Goal: Information Seeking & Learning: Understand process/instructions

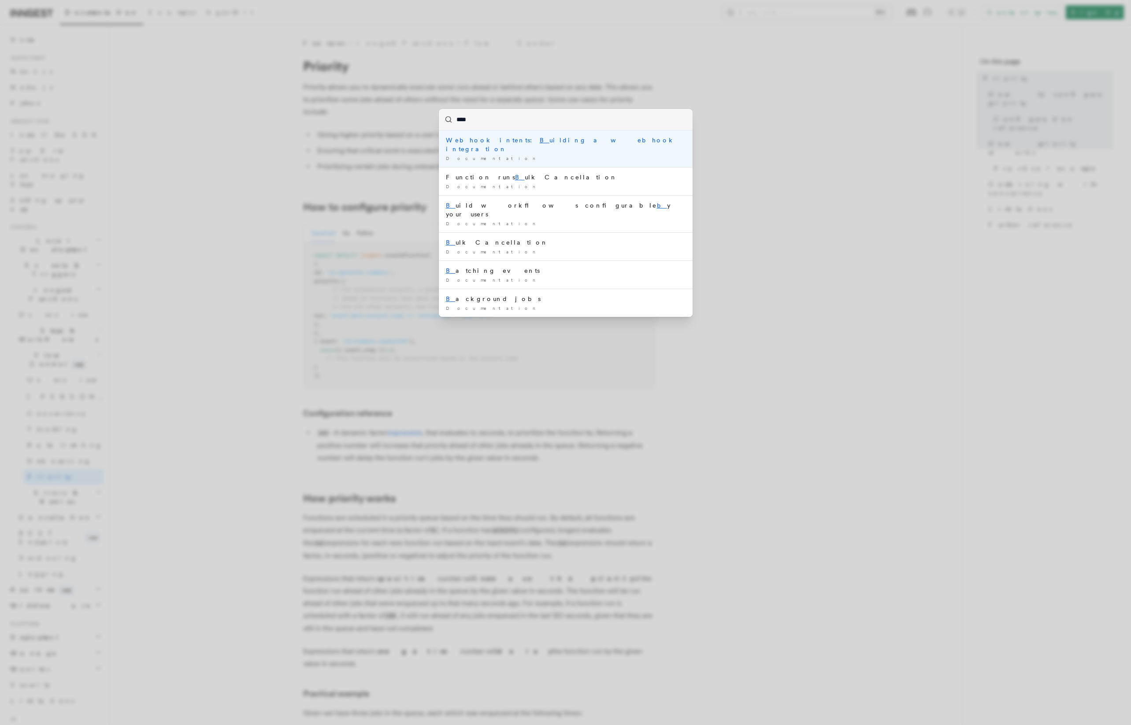
type input "*****"
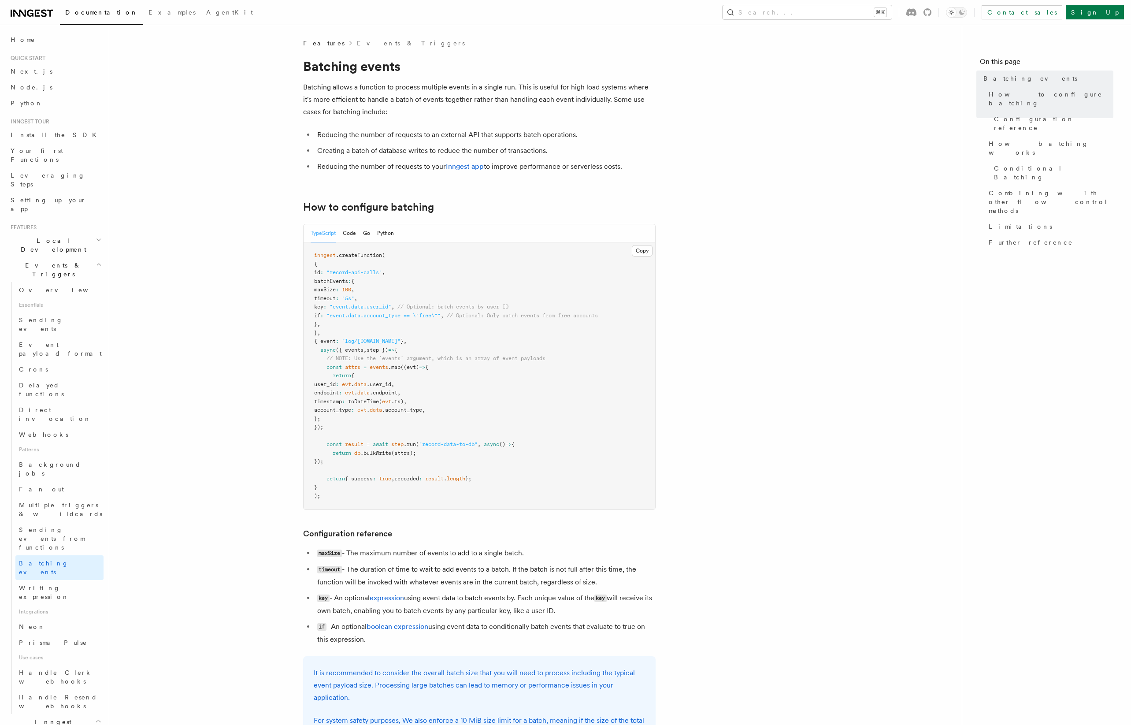
click at [376, 97] on p "Batching allows a function to process multiple events in a single run. This is …" at bounding box center [479, 99] width 353 height 37
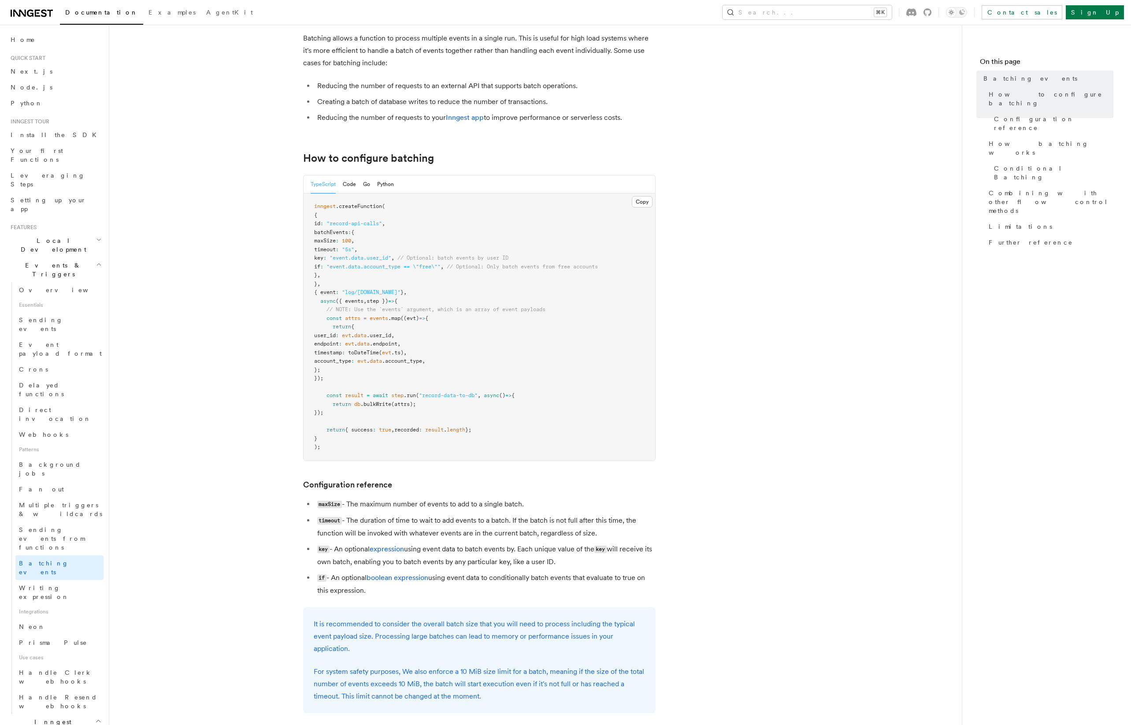
scroll to position [71, 0]
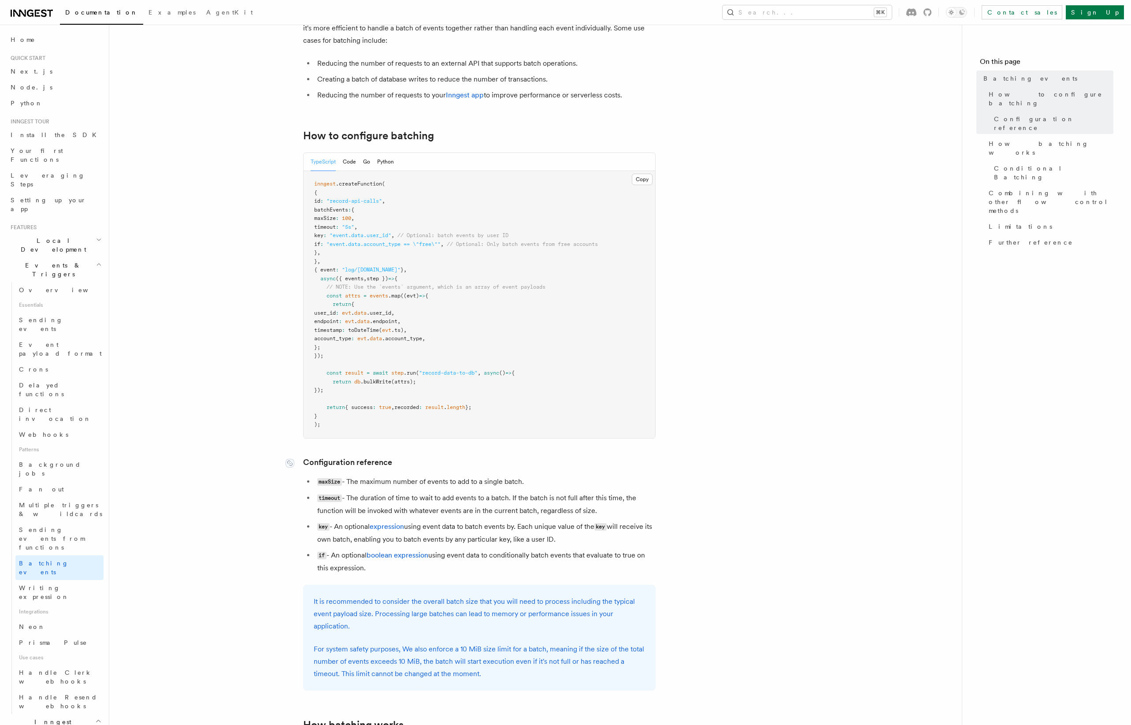
click at [372, 449] on link "Configuration reference" at bounding box center [347, 462] width 89 height 12
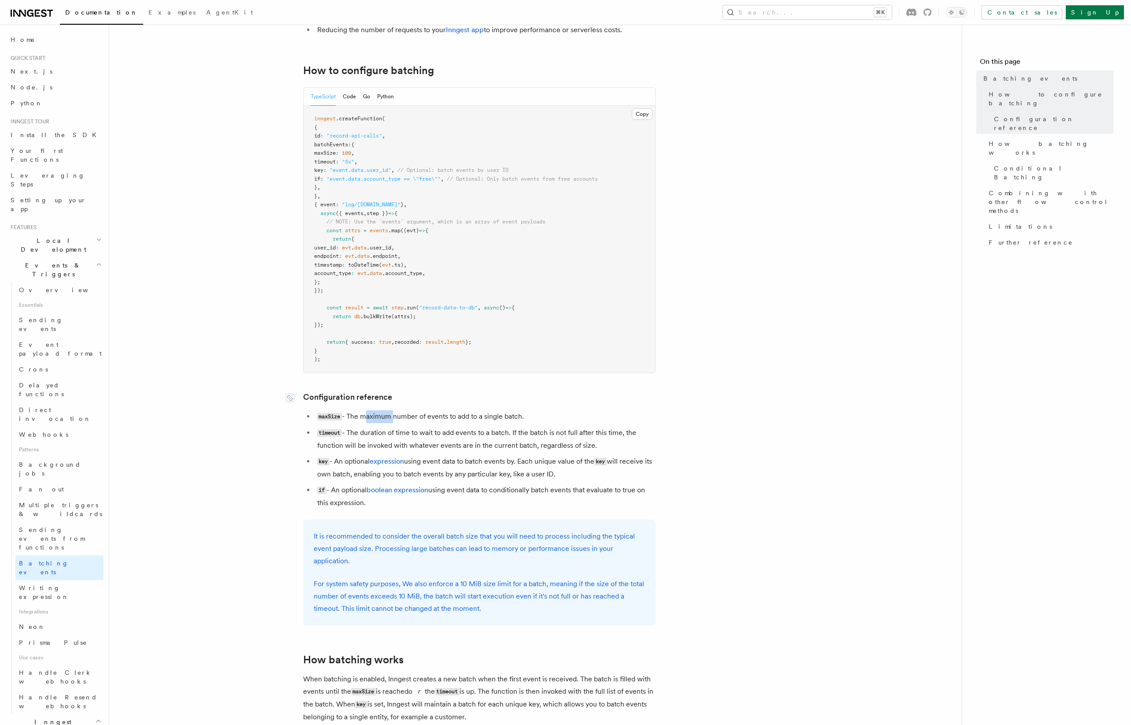
click at [372, 449] on ul "maxSize - The maximum number of events to add to a single batch. timeout - The …" at bounding box center [479, 459] width 353 height 99
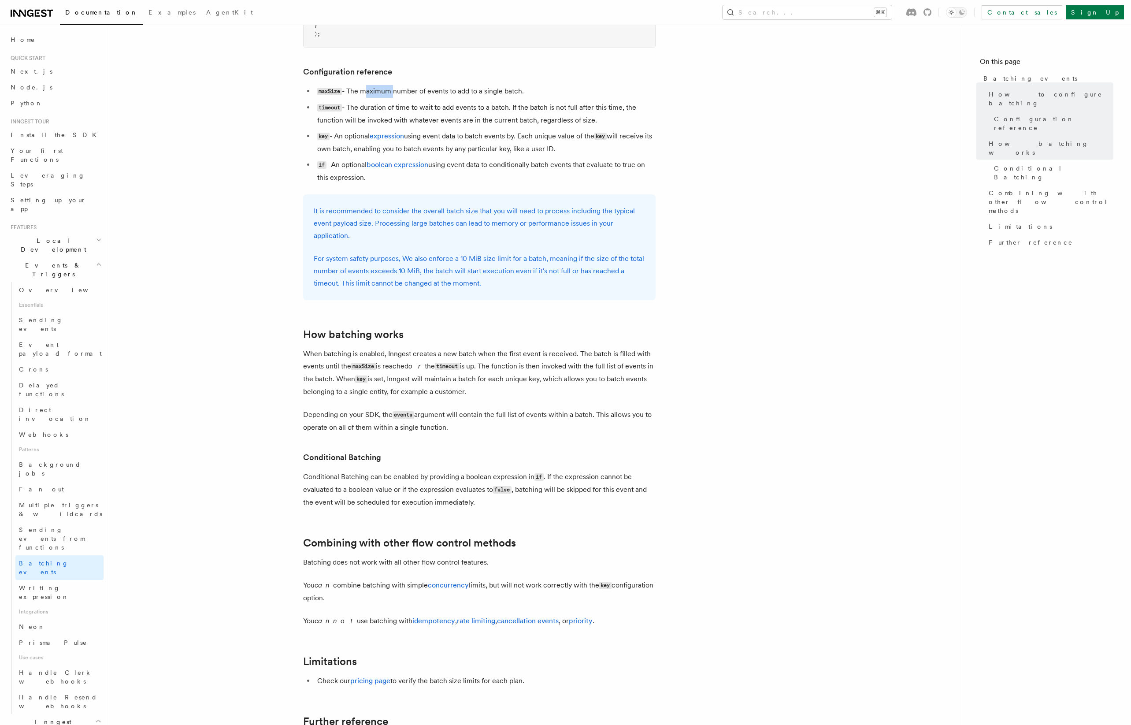
scroll to position [485, 0]
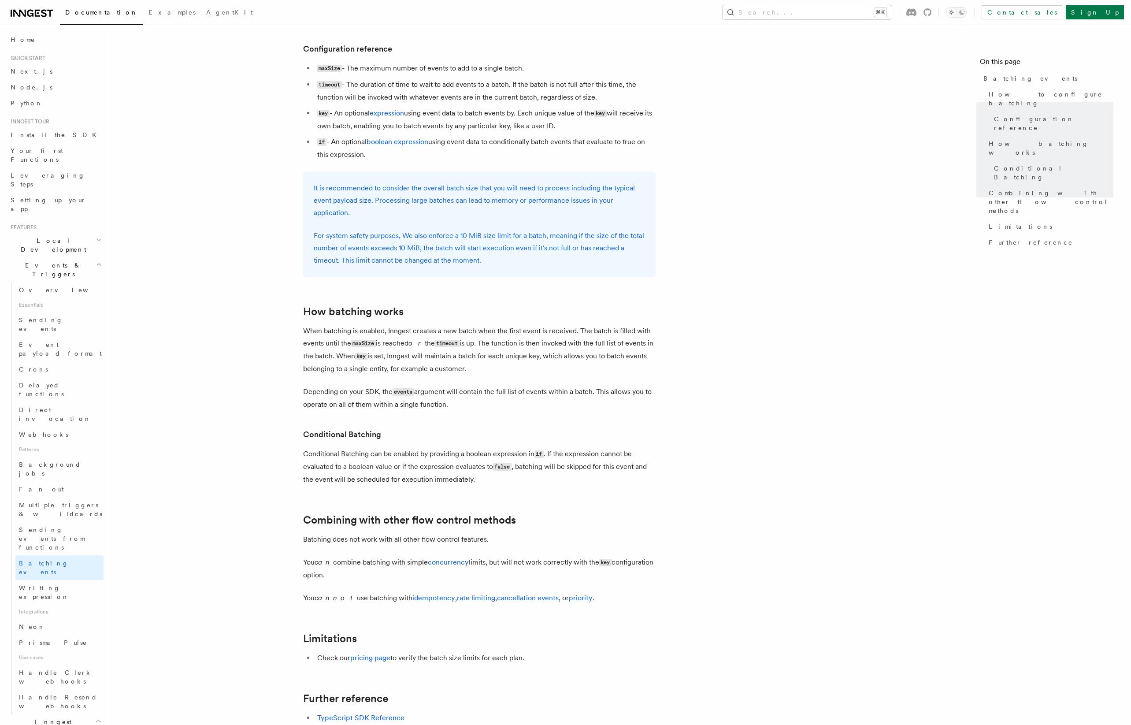
click at [376, 132] on li "key - An optional expression using event data to batch events by. Each unique v…" at bounding box center [485, 119] width 341 height 25
drag, startPoint x: 508, startPoint y: 151, endPoint x: 449, endPoint y: 61, distance: 108.0
click at [376, 61] on article "Features Events & Triggers Batching events Batching allows a function to proces…" at bounding box center [535, 233] width 825 height 1359
drag, startPoint x: 432, startPoint y: 58, endPoint x: 512, endPoint y: 160, distance: 129.6
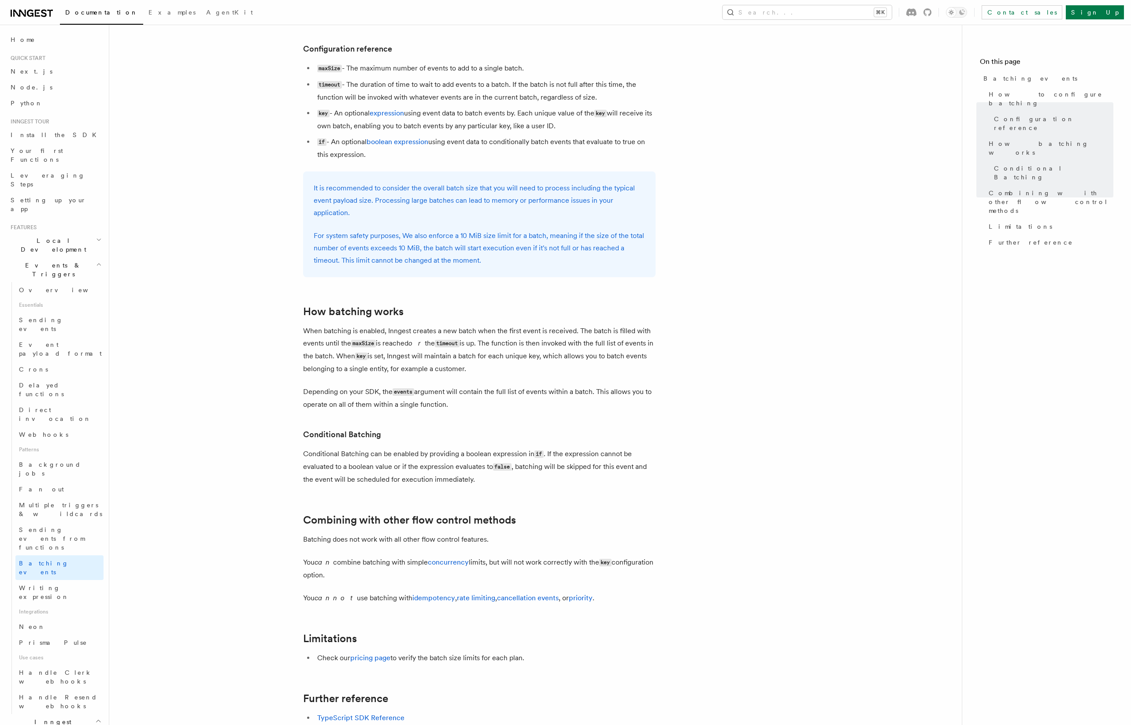
click at [376, 160] on article "Features Events & Triggers Batching events Batching allows a function to proces…" at bounding box center [535, 233] width 825 height 1359
click at [376, 160] on li "if - An optional boolean expression using event data to conditionally batch eve…" at bounding box center [485, 148] width 341 height 25
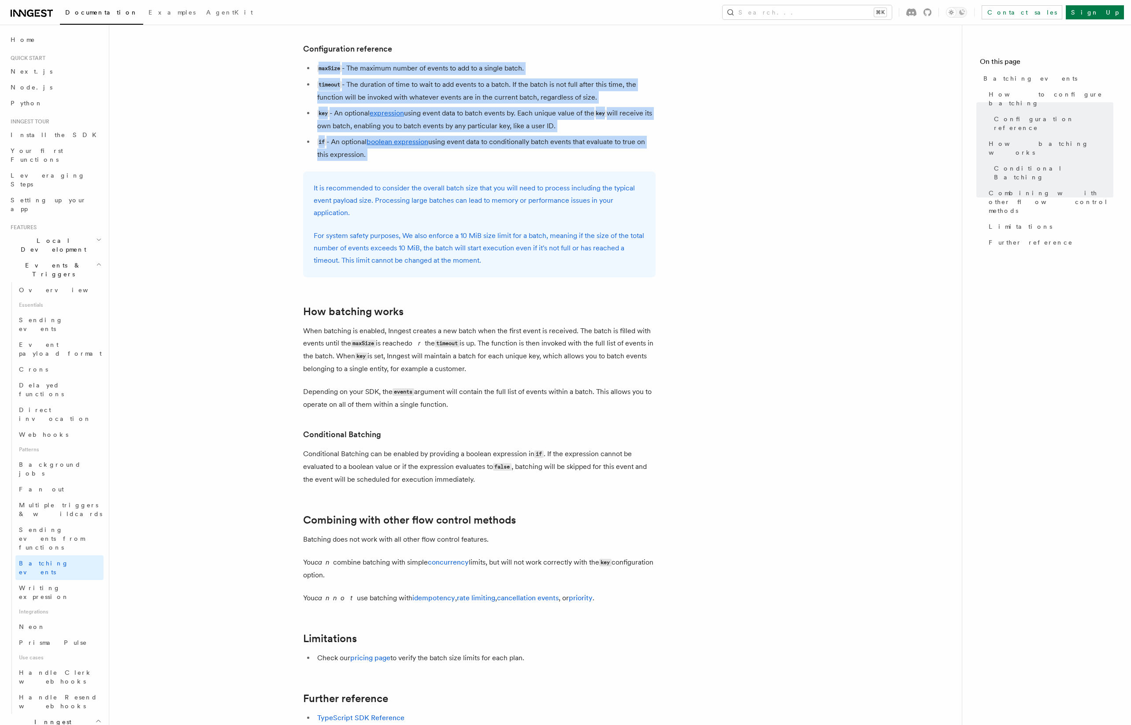
drag, startPoint x: 570, startPoint y: 160, endPoint x: 505, endPoint y: 50, distance: 127.7
click at [376, 50] on article "Features Events & Triggers Batching events Batching allows a function to proces…" at bounding box center [535, 233] width 825 height 1359
click at [376, 50] on h3 "Configuration reference" at bounding box center [479, 49] width 353 height 12
drag, startPoint x: 505, startPoint y: 50, endPoint x: 505, endPoint y: 153, distance: 103.1
click at [376, 153] on article "Features Events & Triggers Batching events Batching allows a function to proces…" at bounding box center [535, 233] width 825 height 1359
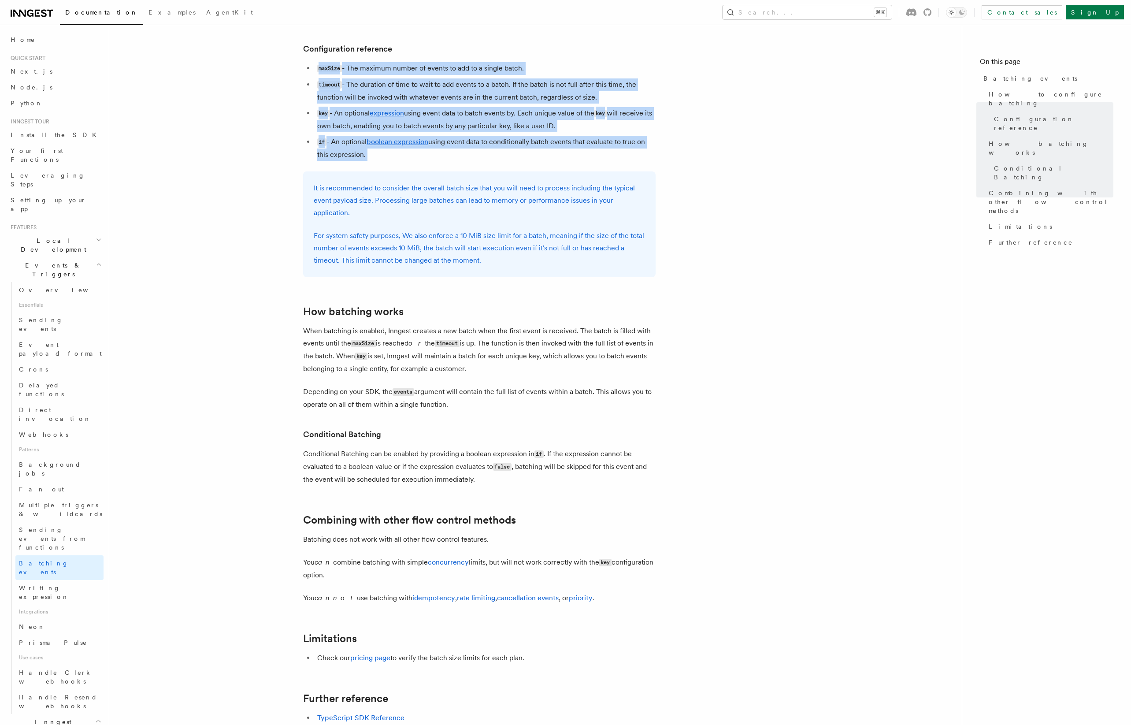
click at [376, 153] on li "if - An optional boolean expression using event data to conditionally batch eve…" at bounding box center [485, 148] width 341 height 25
drag, startPoint x: 505, startPoint y: 153, endPoint x: 452, endPoint y: 55, distance: 111.0
click at [376, 55] on article "Features Events & Triggers Batching events Batching allows a function to proces…" at bounding box center [535, 233] width 825 height 1359
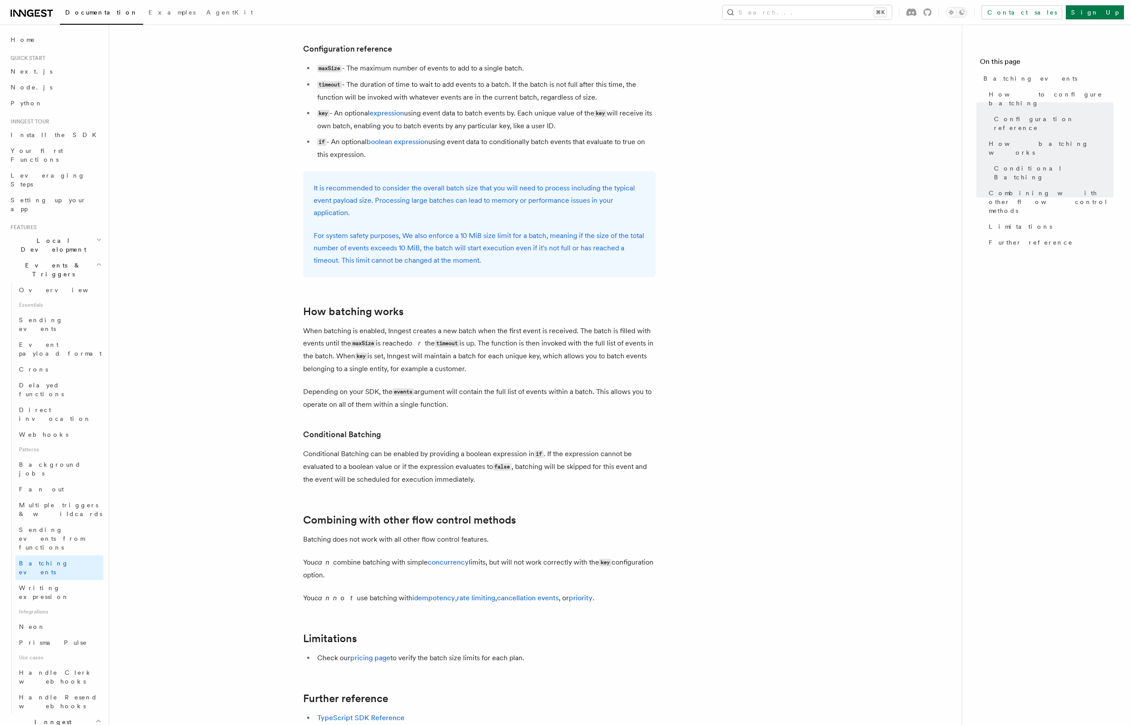
click at [376, 324] on article "Features Events & Triggers Batching events Batching allows a function to proces…" at bounding box center [535, 233] width 825 height 1359
drag, startPoint x: 486, startPoint y: 317, endPoint x: 510, endPoint y: 408, distance: 94.4
click at [376, 408] on article "Features Events & Triggers Batching events Batching allows a function to proces…" at bounding box center [535, 233] width 825 height 1359
click at [376, 408] on p "Depending on your SDK, the events argument will contain the full list of events…" at bounding box center [479, 398] width 353 height 25
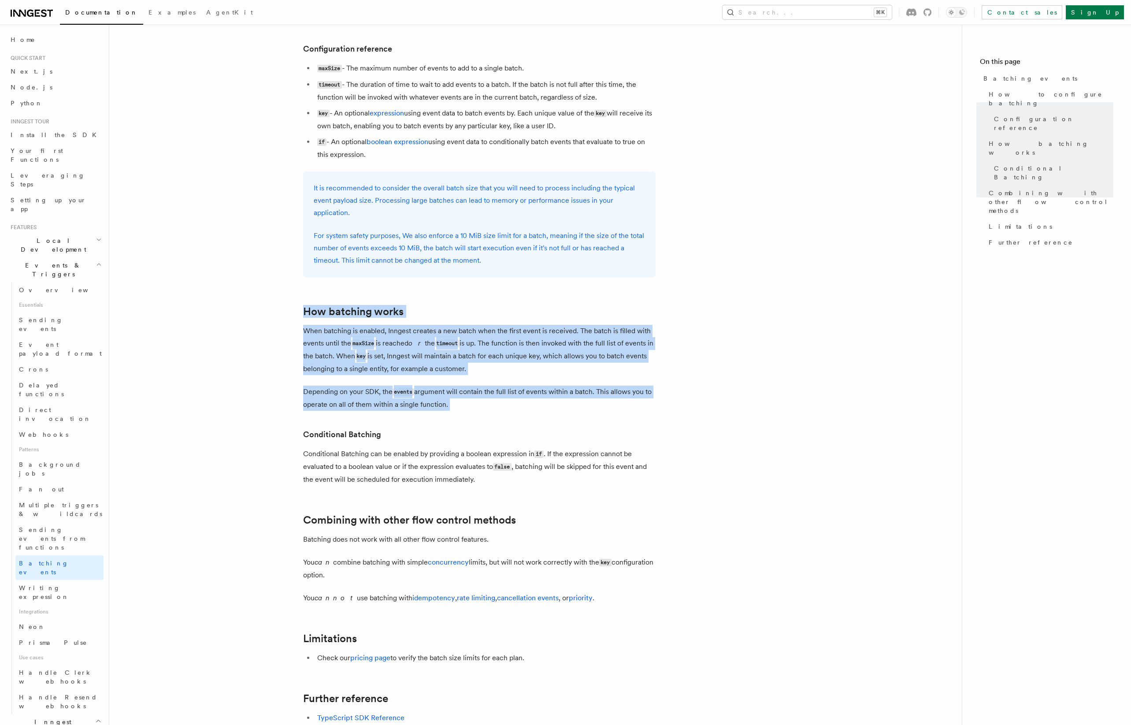
drag, startPoint x: 555, startPoint y: 412, endPoint x: 516, endPoint y: 302, distance: 116.3
click at [376, 302] on article "Features Events & Triggers Batching events Batching allows a function to proces…" at bounding box center [535, 233] width 825 height 1359
click at [376, 366] on p "When batching is enabled, Inngest creates a new batch when the first event is r…" at bounding box center [479, 350] width 353 height 50
drag, startPoint x: 495, startPoint y: 399, endPoint x: 478, endPoint y: 322, distance: 78.9
click at [376, 322] on article "Features Events & Triggers Batching events Batching allows a function to proces…" at bounding box center [535, 233] width 825 height 1359
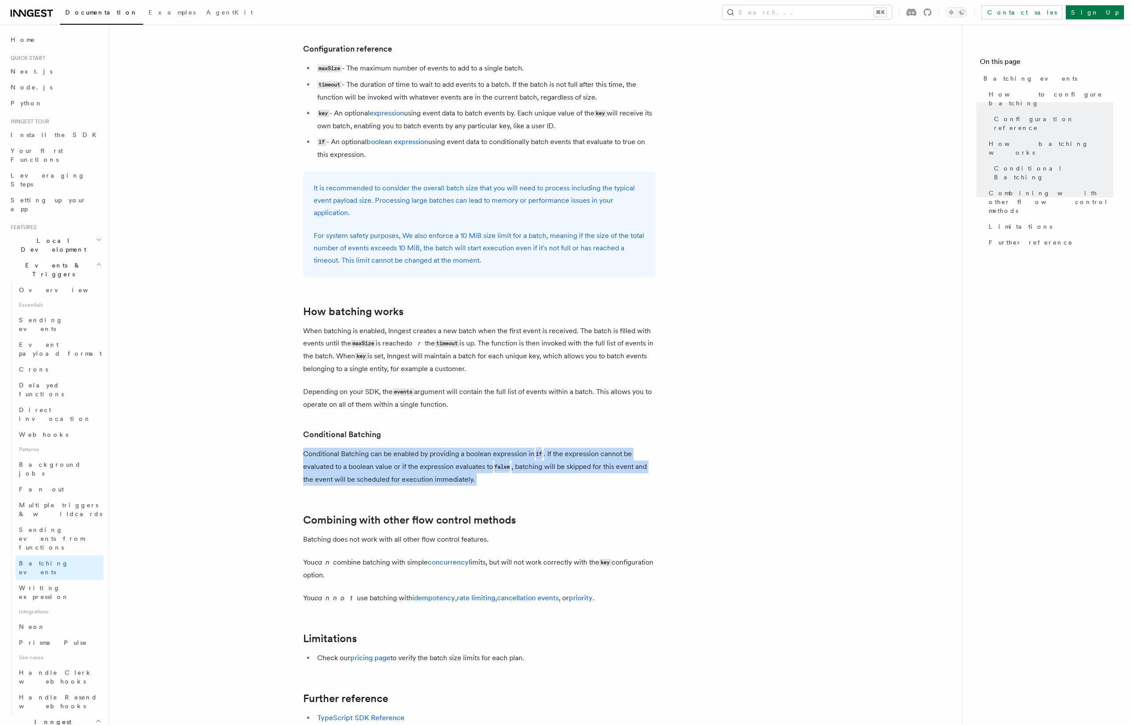
drag, startPoint x: 514, startPoint y: 492, endPoint x: 500, endPoint y: 434, distance: 60.3
click at [376, 434] on article "Features Events & Triggers Batching events Batching allows a function to proces…" at bounding box center [535, 233] width 825 height 1359
click at [376, 434] on h3 "Conditional Batching" at bounding box center [479, 434] width 353 height 12
drag, startPoint x: 500, startPoint y: 434, endPoint x: 532, endPoint y: 489, distance: 63.8
click at [376, 449] on article "Features Events & Triggers Batching events Batching allows a function to proces…" at bounding box center [535, 233] width 825 height 1359
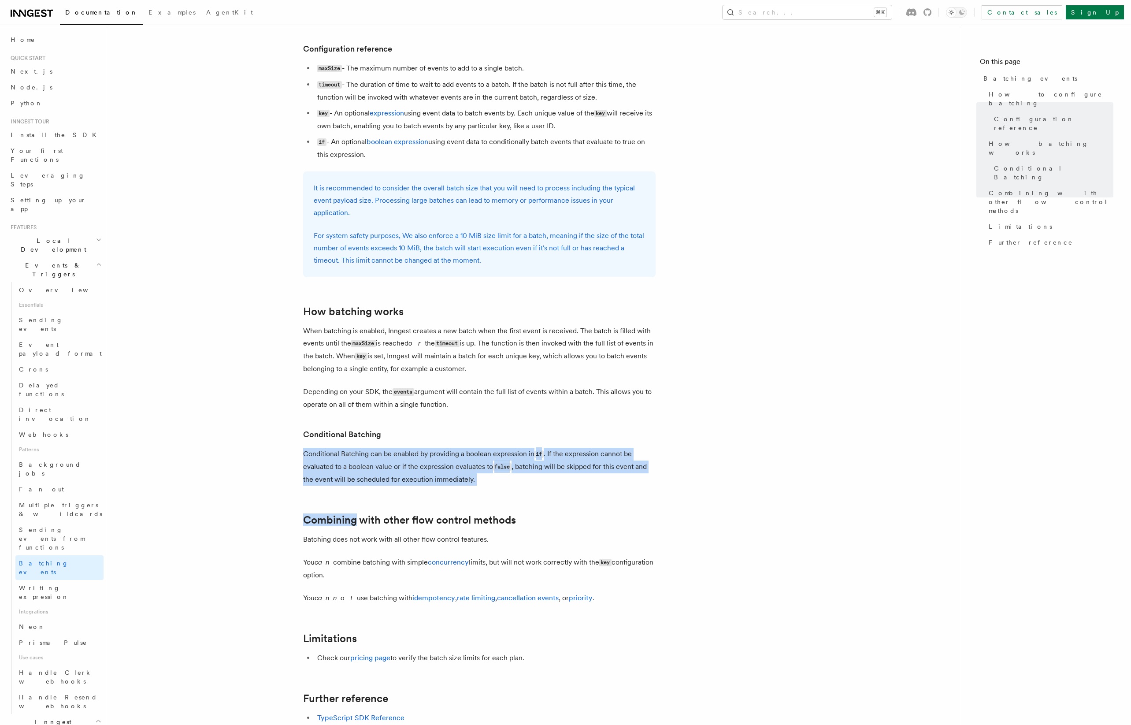
click at [376, 449] on p "Conditional Batching can be enabled by providing a boolean expression in if . I…" at bounding box center [479, 467] width 353 height 38
drag, startPoint x: 596, startPoint y: 447, endPoint x: 574, endPoint y: 421, distance: 35.0
click at [376, 421] on article "Features Events & Triggers Batching events Batching allows a function to proces…" at bounding box center [535, 233] width 825 height 1359
click at [376, 449] on p "Conditional Batching can be enabled by providing a boolean expression in if . I…" at bounding box center [479, 467] width 353 height 38
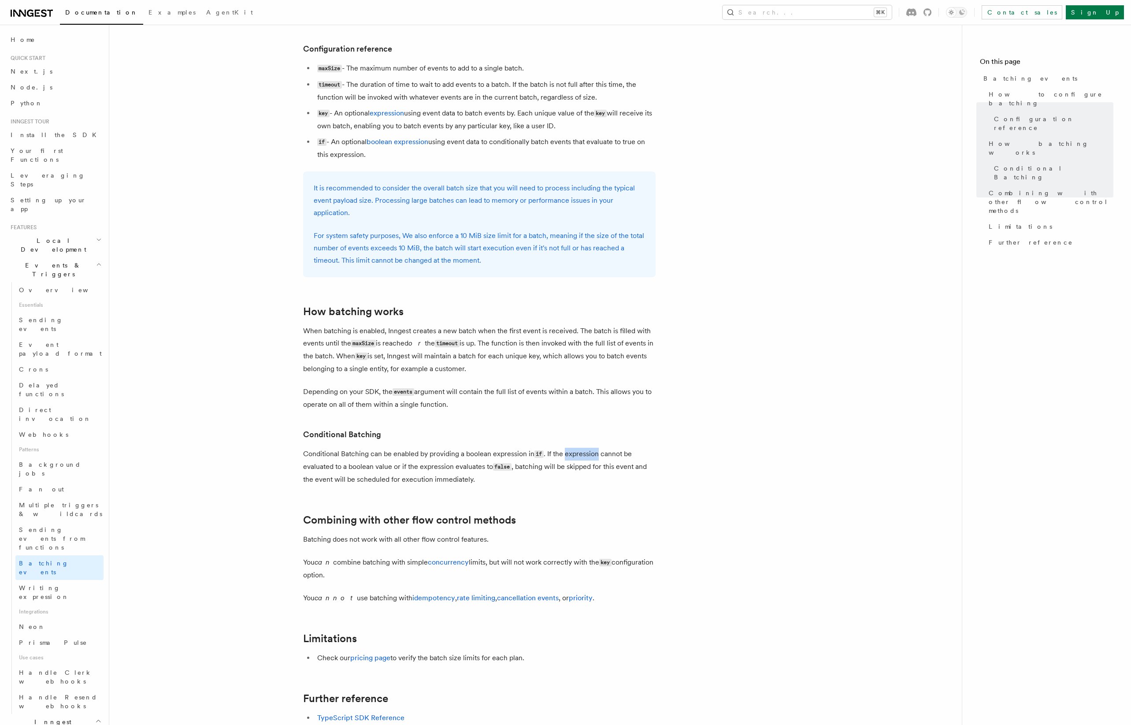
click at [376, 449] on p "Conditional Batching can be enabled by providing a boolean expression in if . I…" at bounding box center [479, 467] width 353 height 38
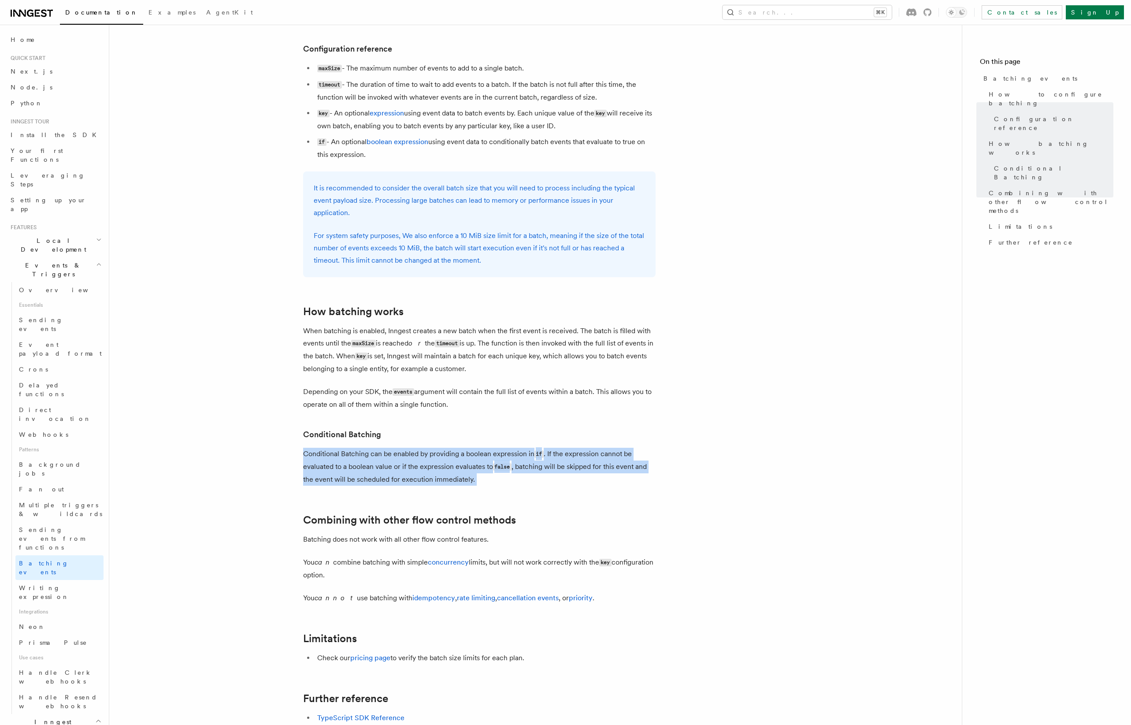
click at [376, 449] on p "Conditional Batching can be enabled by providing a boolean expression in if . I…" at bounding box center [479, 467] width 353 height 38
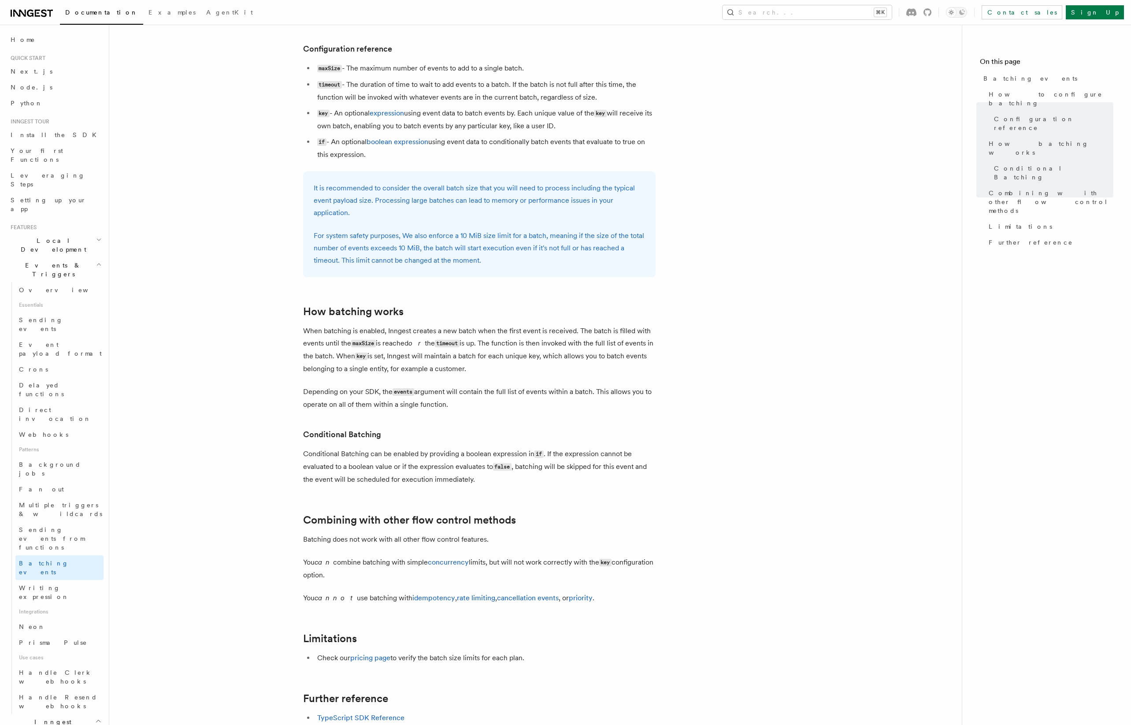
click at [376, 449] on p "Batching does not work with all other flow control features." at bounding box center [479, 539] width 353 height 12
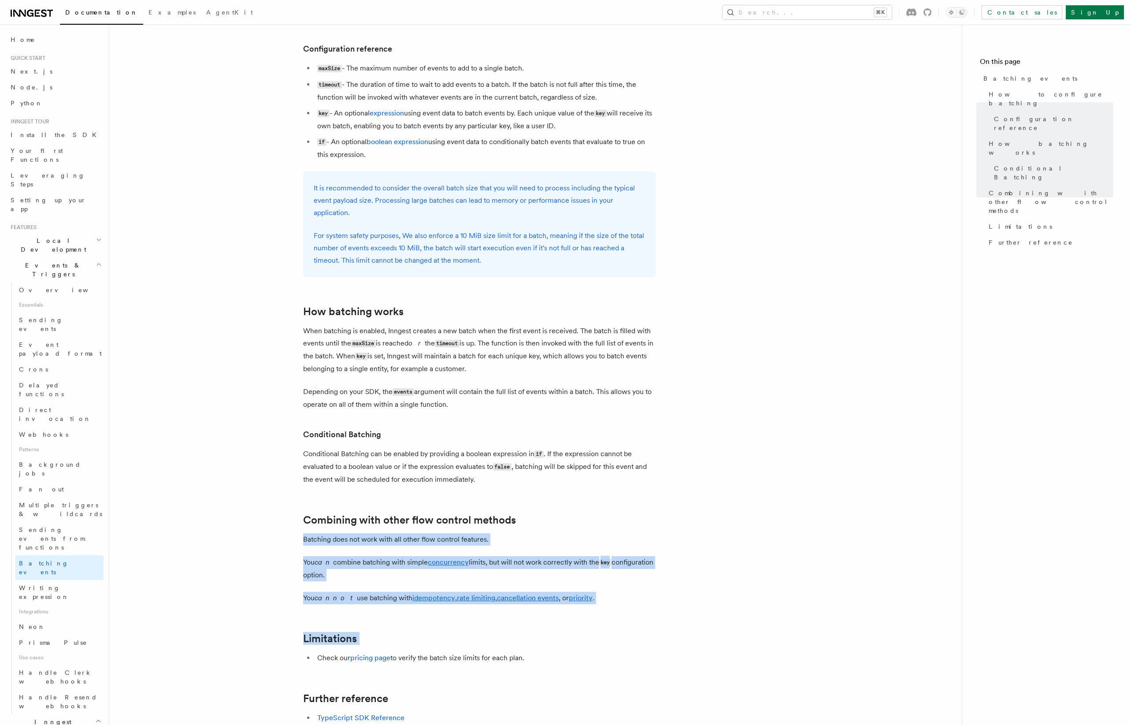
drag, startPoint x: 508, startPoint y: 538, endPoint x: 657, endPoint y: 608, distance: 165.0
click at [376, 449] on article "Features Events & Triggers Batching events Batching allows a function to proces…" at bounding box center [535, 233] width 825 height 1359
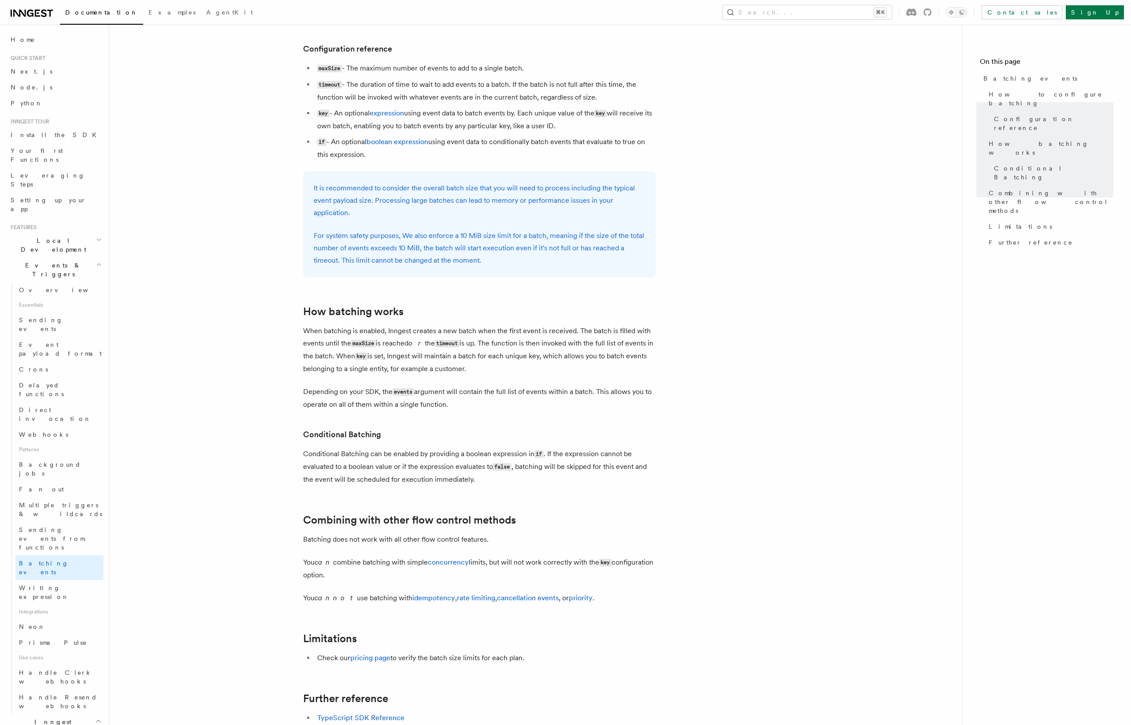
click at [376, 449] on p "You cannot use batching with idempotency , rate limiting , cancellation events …" at bounding box center [479, 598] width 353 height 12
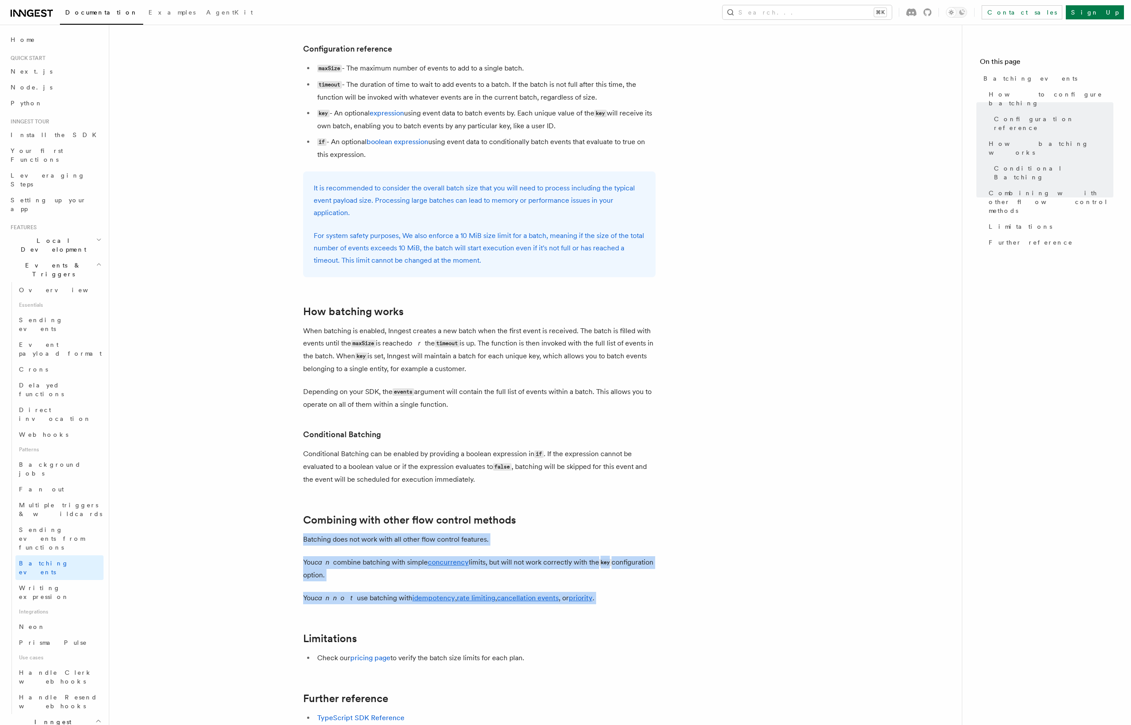
drag, startPoint x: 623, startPoint y: 598, endPoint x: 591, endPoint y: 535, distance: 71.2
click at [376, 449] on article "Features Events & Triggers Batching events Batching allows a function to proces…" at bounding box center [535, 233] width 825 height 1359
click at [376, 449] on p "Batching does not work with all other flow control features." at bounding box center [479, 539] width 353 height 12
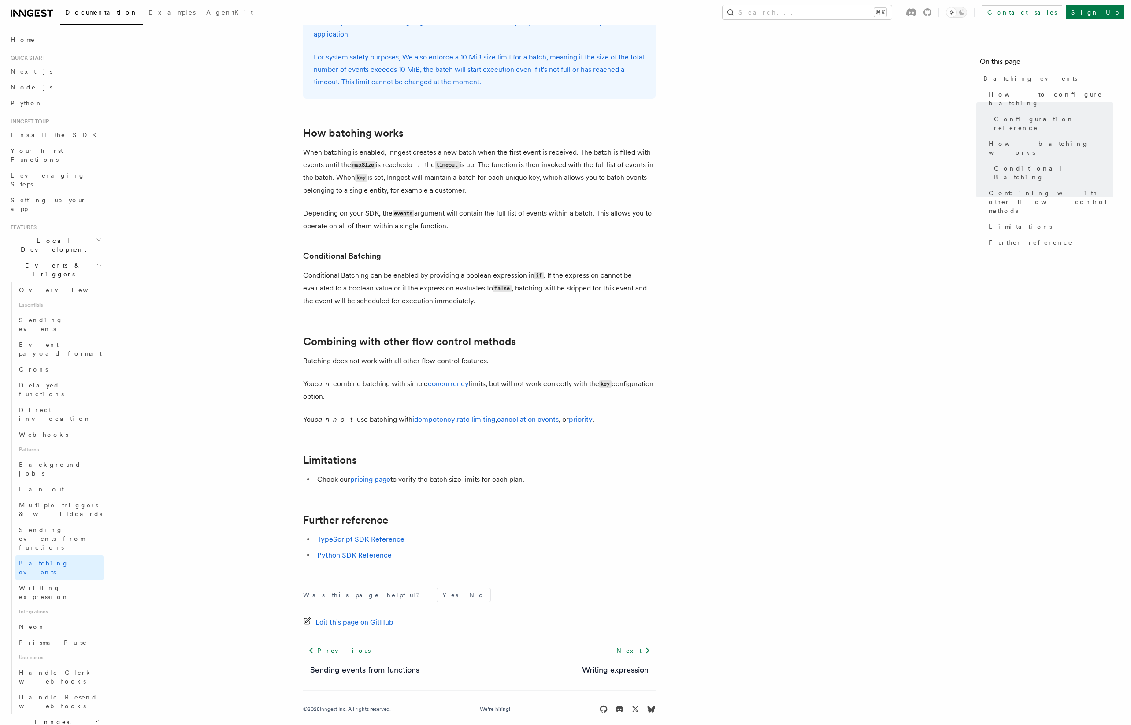
scroll to position [675, 0]
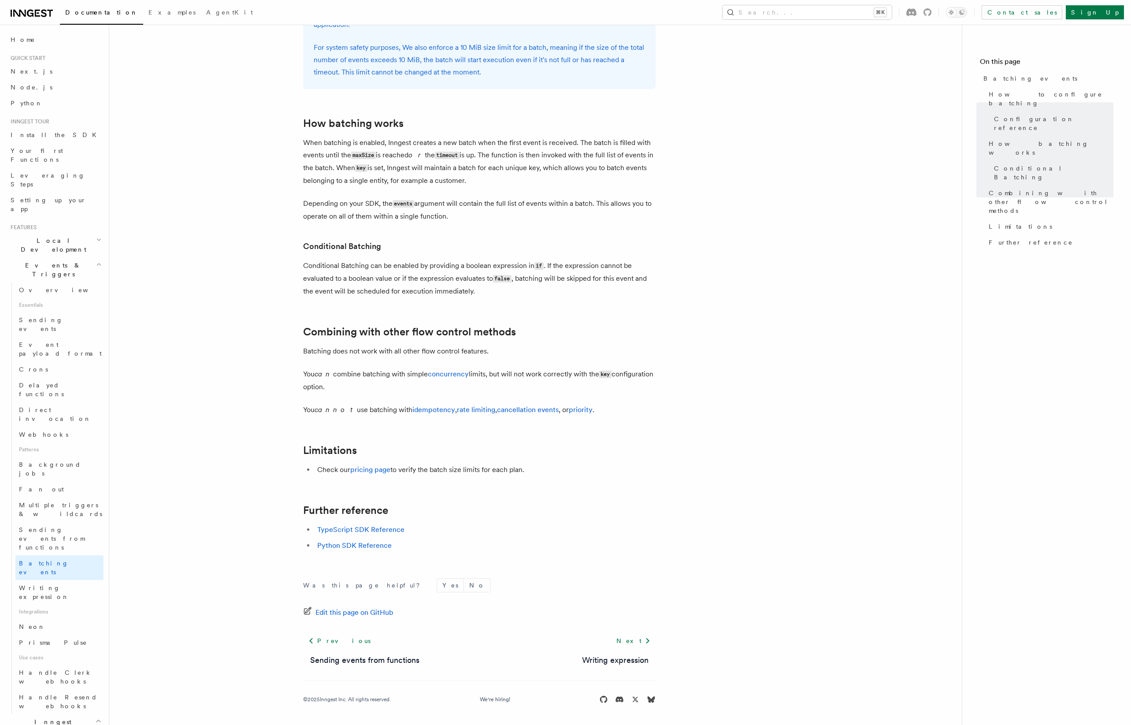
click at [376, 449] on article "Features Events & Triggers Batching events Batching allows a function to proces…" at bounding box center [535, 45] width 825 height 1359
click at [376, 449] on li "Check our pricing page to verify the batch size limits for each plan." at bounding box center [485, 470] width 341 height 12
click at [354, 410] on p "You cannot use batching with idempotency , rate limiting , cancellation events …" at bounding box center [479, 410] width 353 height 12
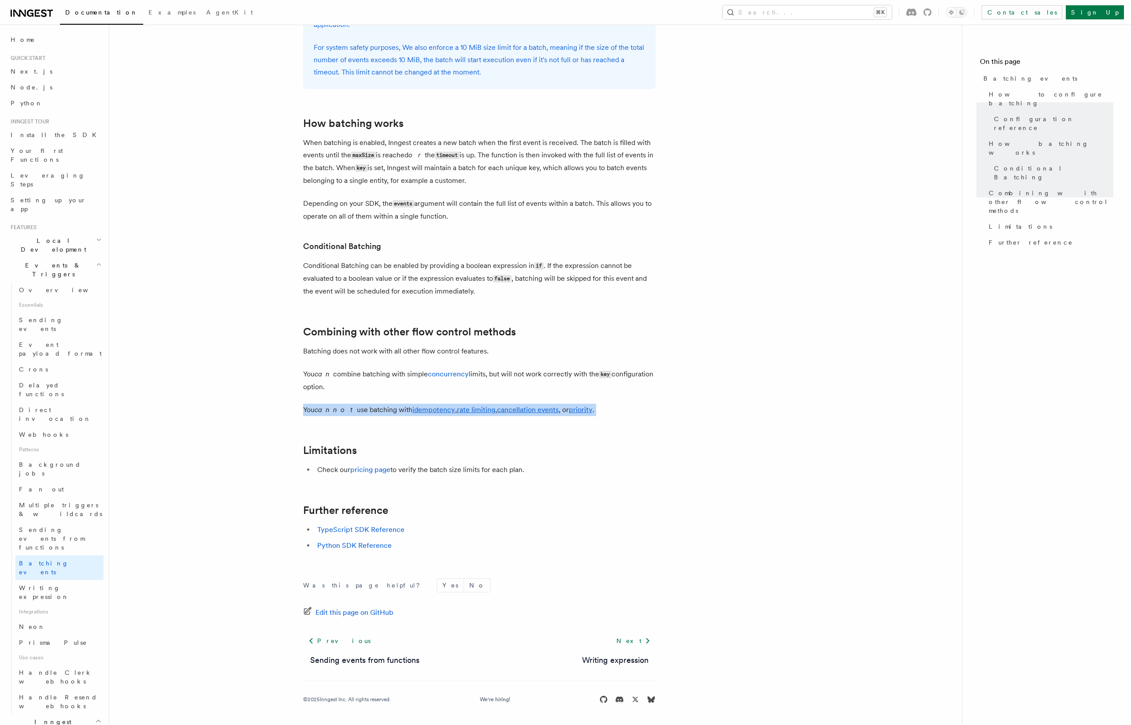
click at [340, 414] on p "You cannot use batching with idempotency , rate limiting , cancellation events …" at bounding box center [479, 410] width 353 height 12
click at [304, 409] on p "You cannot use batching with idempotency , rate limiting , cancellation events …" at bounding box center [479, 410] width 353 height 12
drag, startPoint x: 304, startPoint y: 409, endPoint x: 385, endPoint y: 410, distance: 81.5
click at [376, 410] on p "You cannot use batching with idempotency , rate limiting , cancellation events …" at bounding box center [479, 410] width 353 height 12
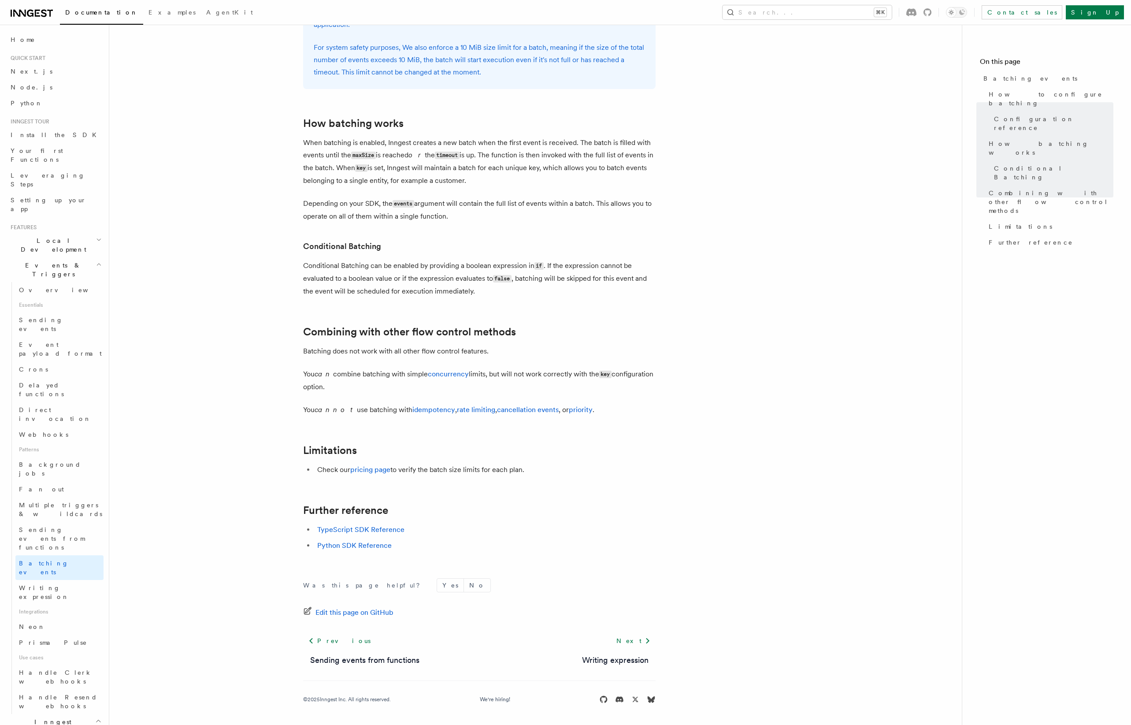
drag, startPoint x: 385, startPoint y: 410, endPoint x: 298, endPoint y: 411, distance: 87.3
click at [298, 411] on article "Features Events & Triggers Batching events Batching allows a function to proces…" at bounding box center [535, 45] width 825 height 1359
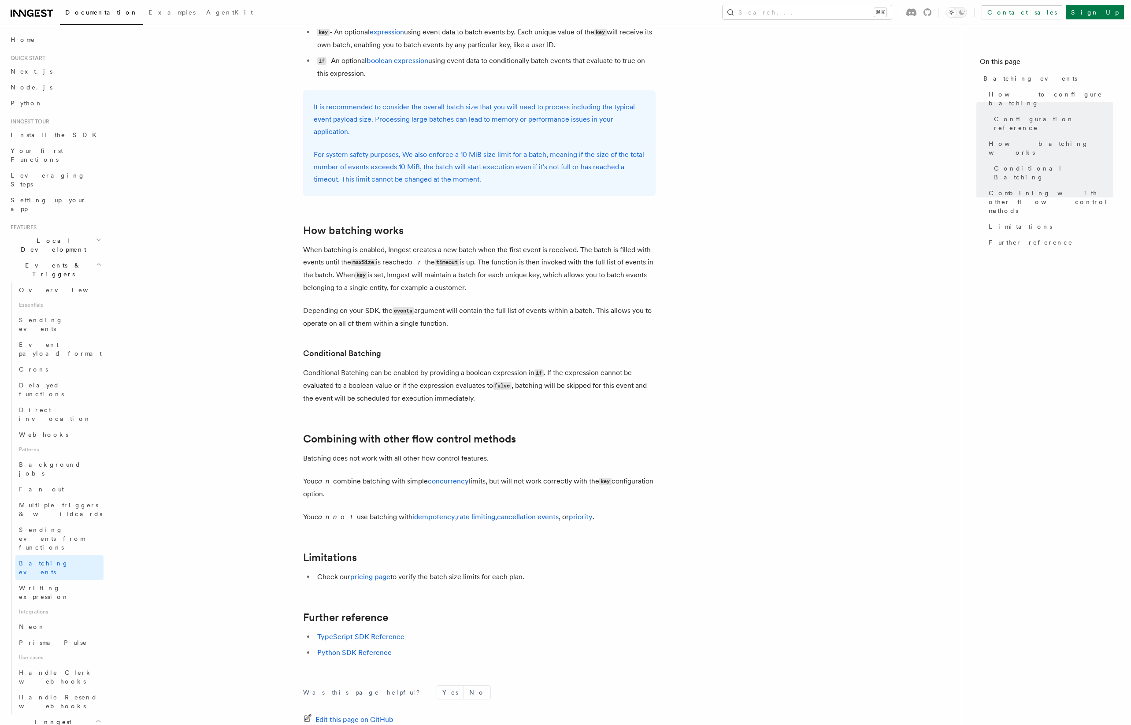
scroll to position [560, 0]
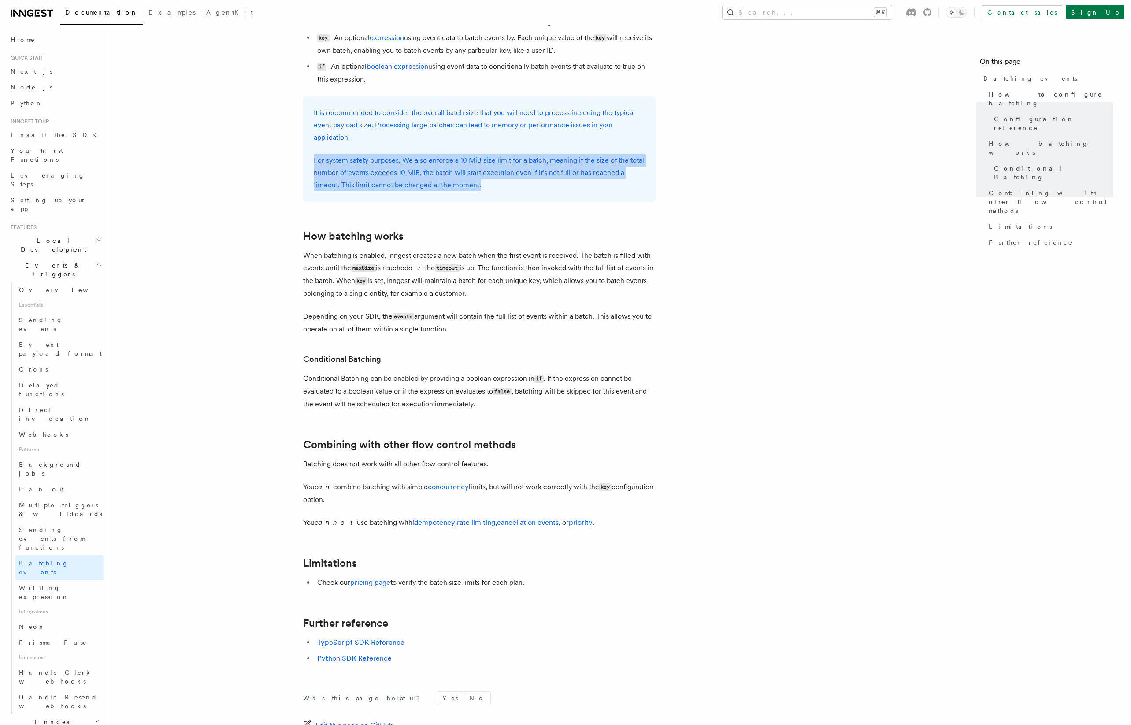
drag, startPoint x: 558, startPoint y: 187, endPoint x: 539, endPoint y: 145, distance: 46.1
click at [376, 145] on div "It is recommended to consider the overall batch size that you will need to proc…" at bounding box center [479, 149] width 353 height 106
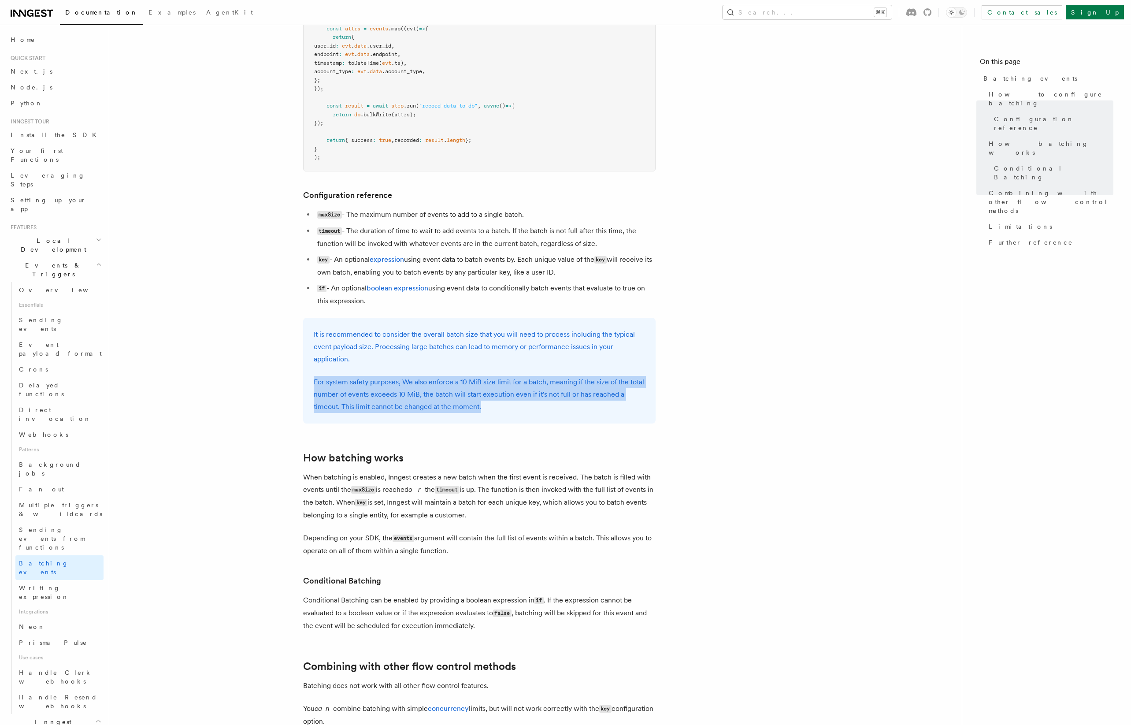
scroll to position [272, 0]
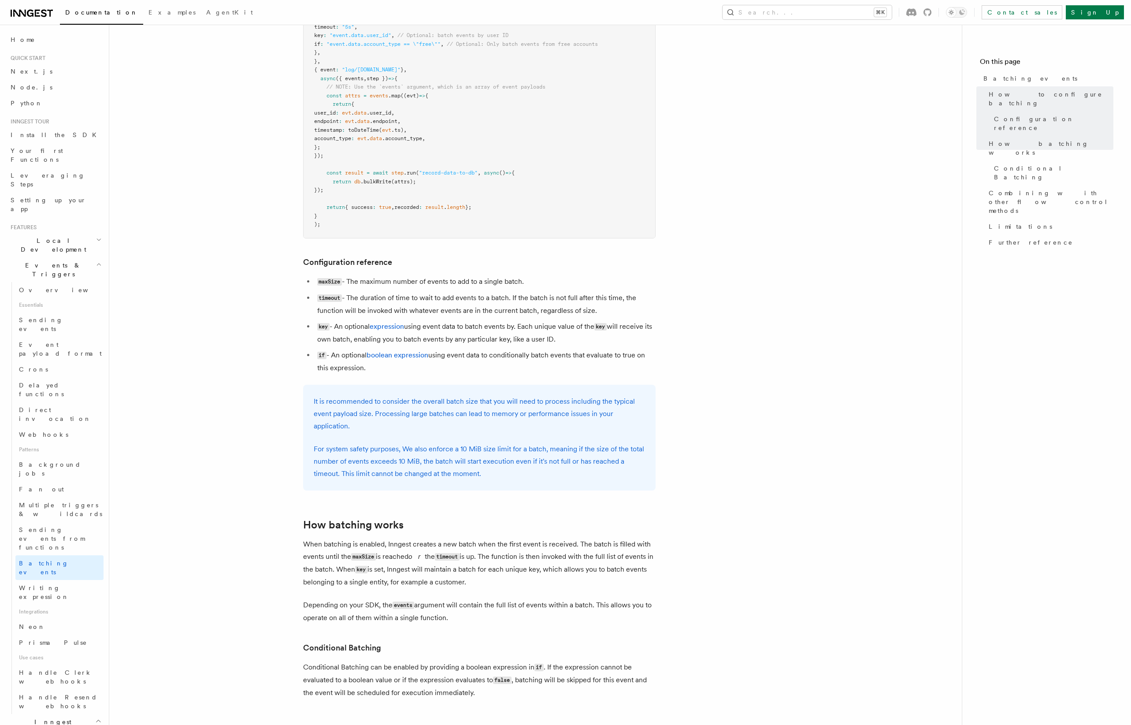
click at [376, 348] on ul "maxSize - The maximum number of events to add to a single batch. timeout - The …" at bounding box center [479, 324] width 353 height 99
click at [376, 339] on li "key - An optional expression using event data to batch events by. Each unique v…" at bounding box center [485, 332] width 341 height 25
click at [376, 343] on li "key - An optional expression using event data to batch events by. Each unique v…" at bounding box center [485, 332] width 341 height 25
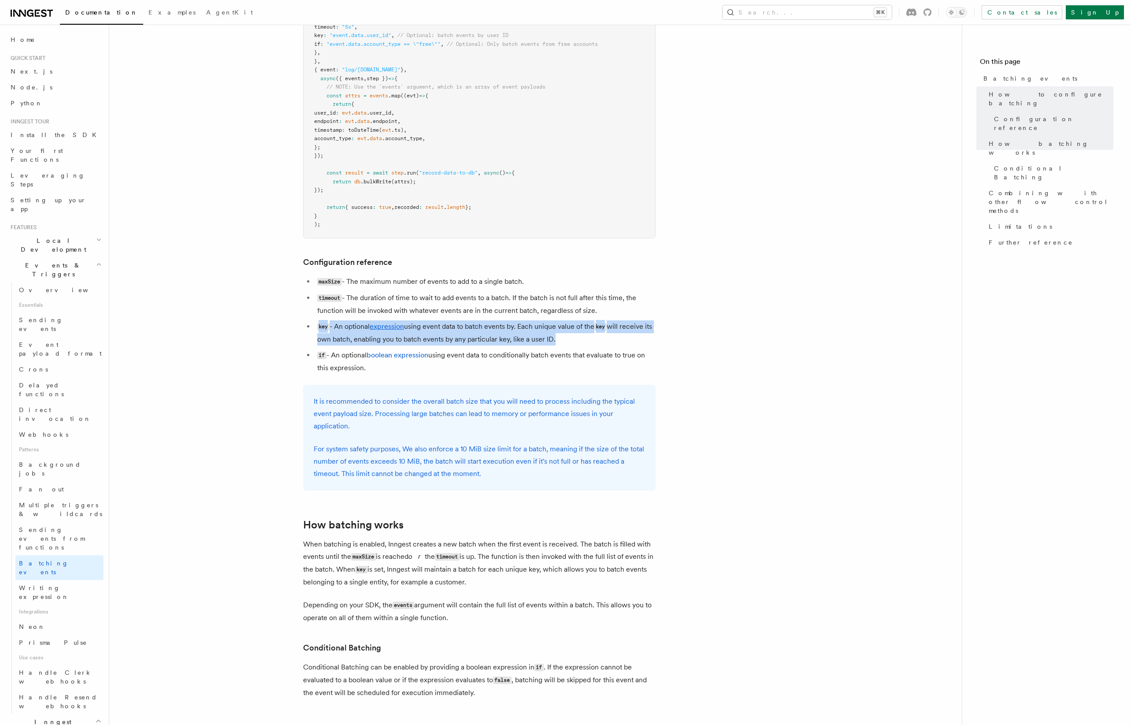
drag, startPoint x: 558, startPoint y: 338, endPoint x: 308, endPoint y: 320, distance: 250.1
click at [315, 320] on li "key - An optional expression using event data to batch events by. Each unique v…" at bounding box center [485, 332] width 341 height 25
drag, startPoint x: 308, startPoint y: 320, endPoint x: 619, endPoint y: 333, distance: 311.4
click at [376, 333] on li "key - An optional expression using event data to batch events by. Each unique v…" at bounding box center [485, 332] width 341 height 25
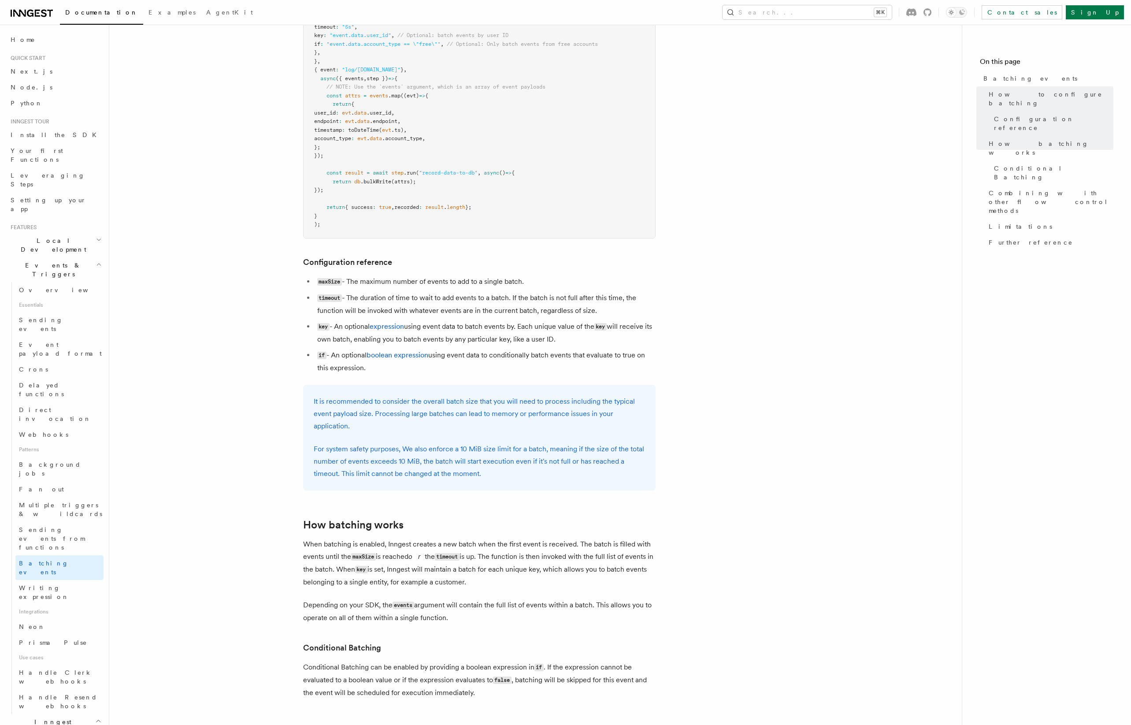
click at [376, 340] on li "key - An optional expression using event data to batch events by. Each unique v…" at bounding box center [485, 332] width 341 height 25
drag, startPoint x: 633, startPoint y: 340, endPoint x: 640, endPoint y: 312, distance: 29.2
click at [376, 312] on ul "maxSize - The maximum number of events to add to a single batch. timeout - The …" at bounding box center [479, 324] width 353 height 99
click at [376, 312] on li "timeout - The duration of time to wait to add events to a batch. If the batch i…" at bounding box center [485, 304] width 341 height 25
click at [376, 185] on link "Combining with other flow control methods" at bounding box center [1050, 201] width 128 height 33
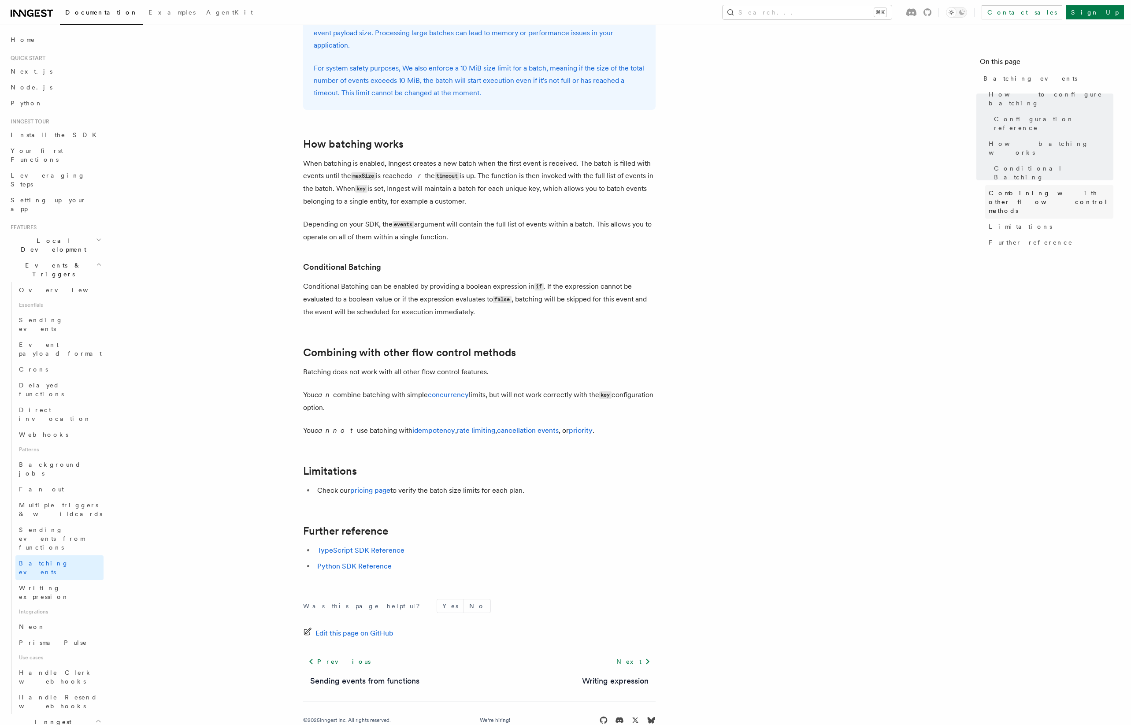
scroll to position [675, 0]
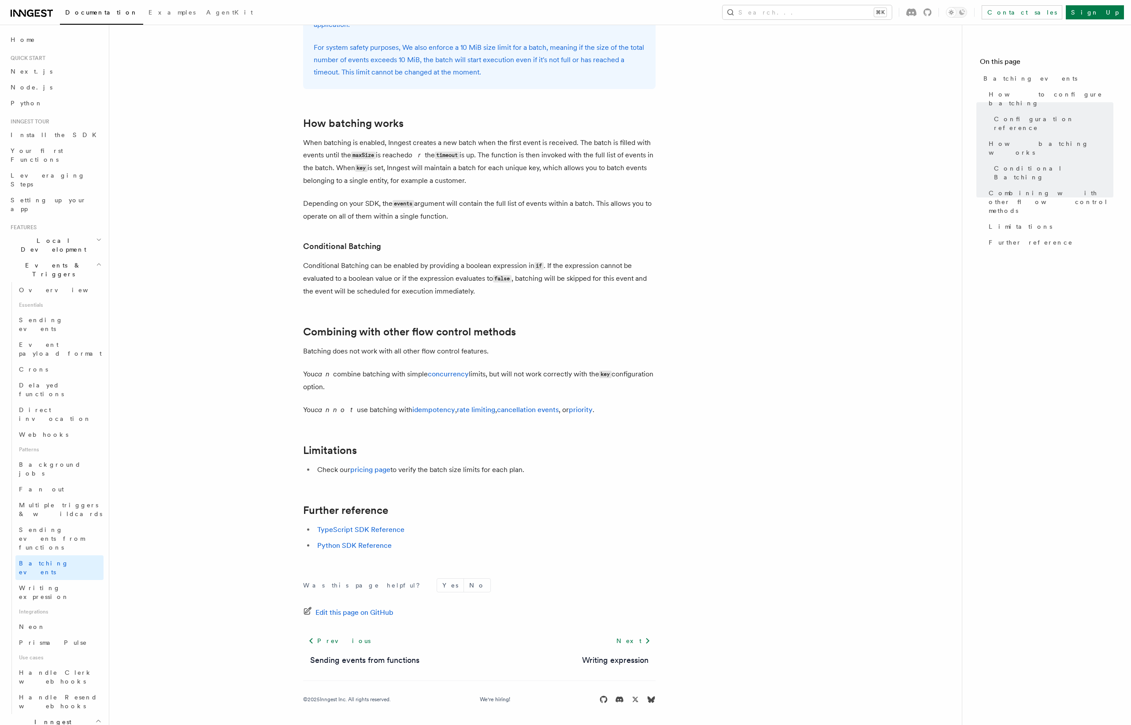
drag, startPoint x: 530, startPoint y: 351, endPoint x: 545, endPoint y: 386, distance: 37.7
click at [376, 386] on article "Features Events & Triggers Batching events Batching allows a function to proces…" at bounding box center [535, 45] width 825 height 1359
click at [376, 386] on p "You can combine batching with simple concurrency limits, but will not work corr…" at bounding box center [479, 380] width 353 height 25
drag, startPoint x: 590, startPoint y: 385, endPoint x: 576, endPoint y: 358, distance: 31.0
click at [376, 358] on article "Features Events & Triggers Batching events Batching allows a function to proces…" at bounding box center [535, 45] width 825 height 1359
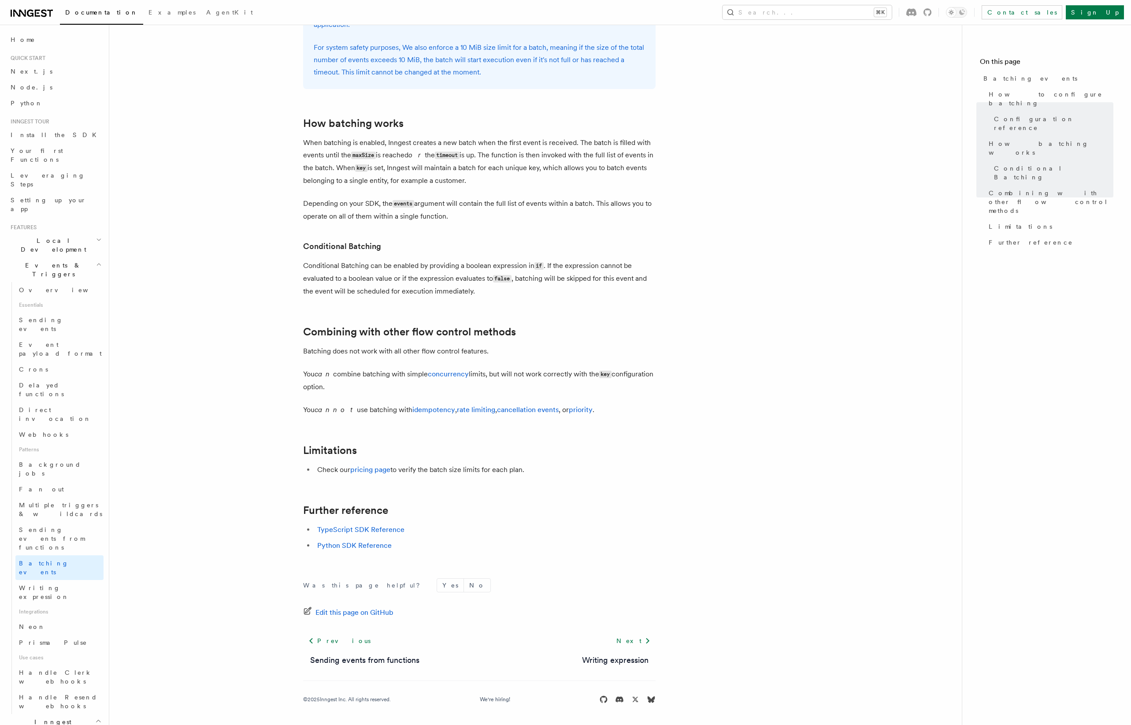
click at [376, 358] on article "Features Events & Triggers Batching events Batching allows a function to proces…" at bounding box center [535, 45] width 825 height 1359
drag, startPoint x: 576, startPoint y: 358, endPoint x: 643, endPoint y: 395, distance: 77.1
click at [376, 395] on article "Features Events & Triggers Batching events Batching allows a function to proces…" at bounding box center [535, 45] width 825 height 1359
drag, startPoint x: 649, startPoint y: 392, endPoint x: 600, endPoint y: 352, distance: 63.6
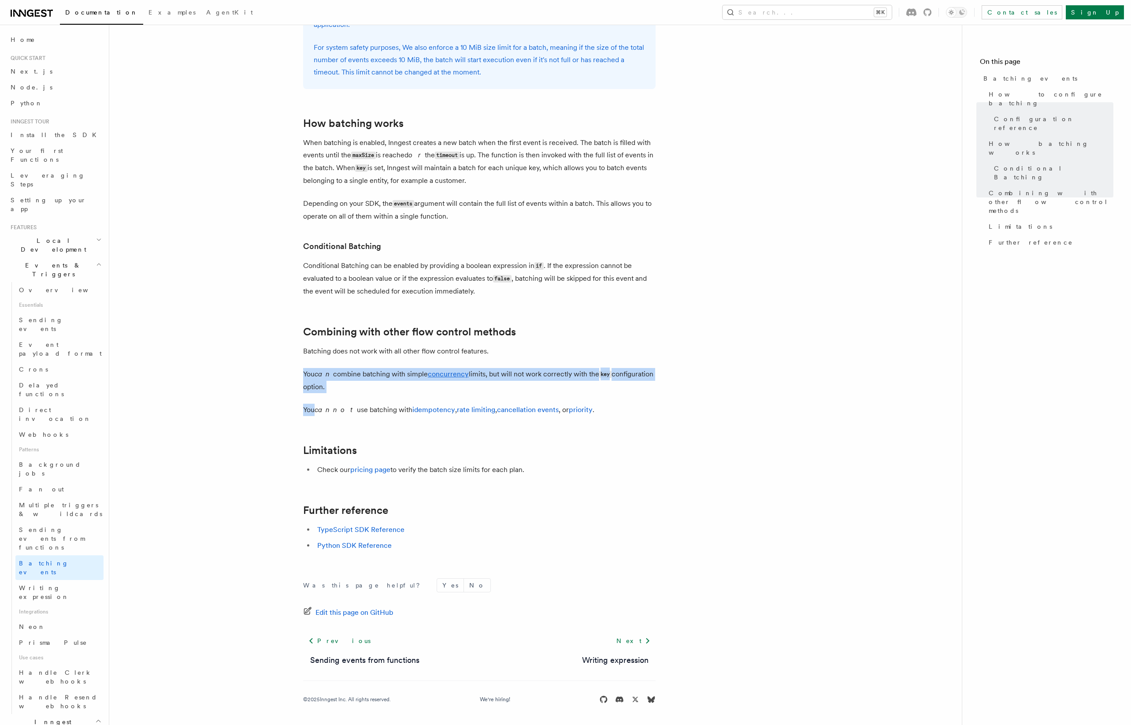
click at [376, 352] on article "Features Events & Triggers Batching events Batching allows a function to proces…" at bounding box center [535, 45] width 825 height 1359
click at [376, 352] on p "Batching does not work with all other flow control features." at bounding box center [479, 351] width 353 height 12
drag, startPoint x: 600, startPoint y: 352, endPoint x: 642, endPoint y: 379, distance: 49.9
click at [376, 379] on article "Features Events & Triggers Batching events Batching allows a function to proces…" at bounding box center [535, 45] width 825 height 1359
click at [376, 379] on p "You can combine batching with simple concurrency limits, but will not work corr…" at bounding box center [479, 380] width 353 height 25
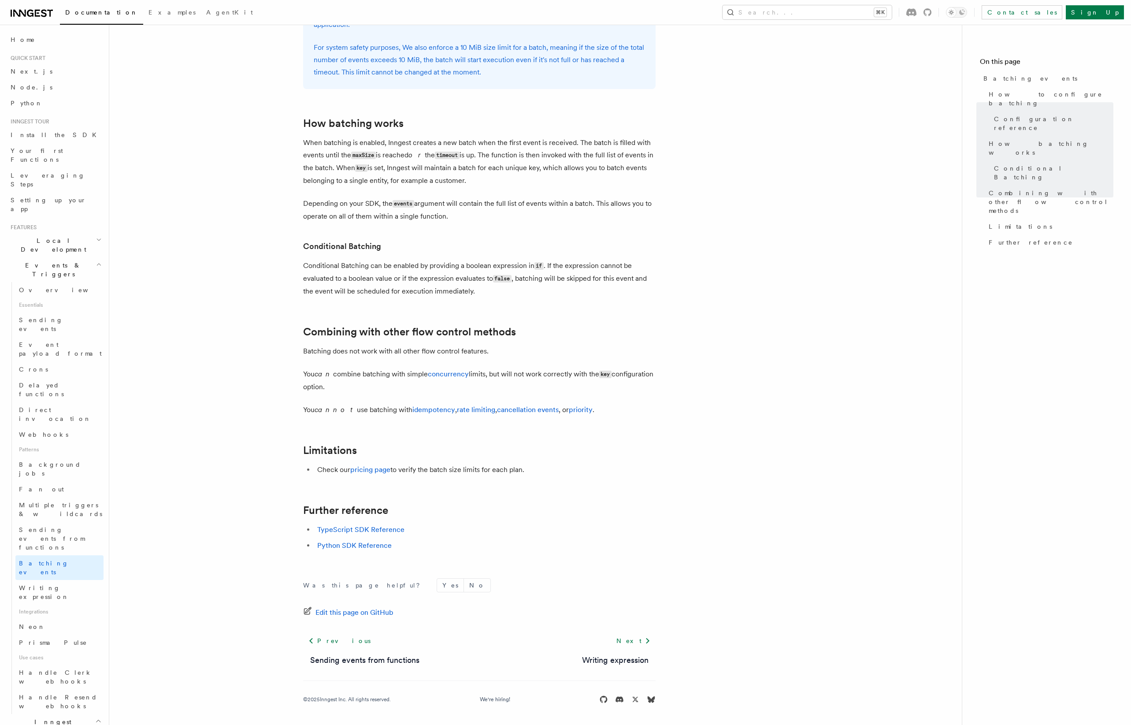
click at [376, 393] on p "You can combine batching with simple concurrency limits, but will not work corr…" at bounding box center [479, 380] width 353 height 25
drag, startPoint x: 585, startPoint y: 393, endPoint x: 559, endPoint y: 358, distance: 42.8
click at [376, 358] on article "Features Events & Triggers Batching events Batching allows a function to proces…" at bounding box center [535, 45] width 825 height 1359
click at [376, 121] on h2 "How batching works" at bounding box center [479, 123] width 353 height 12
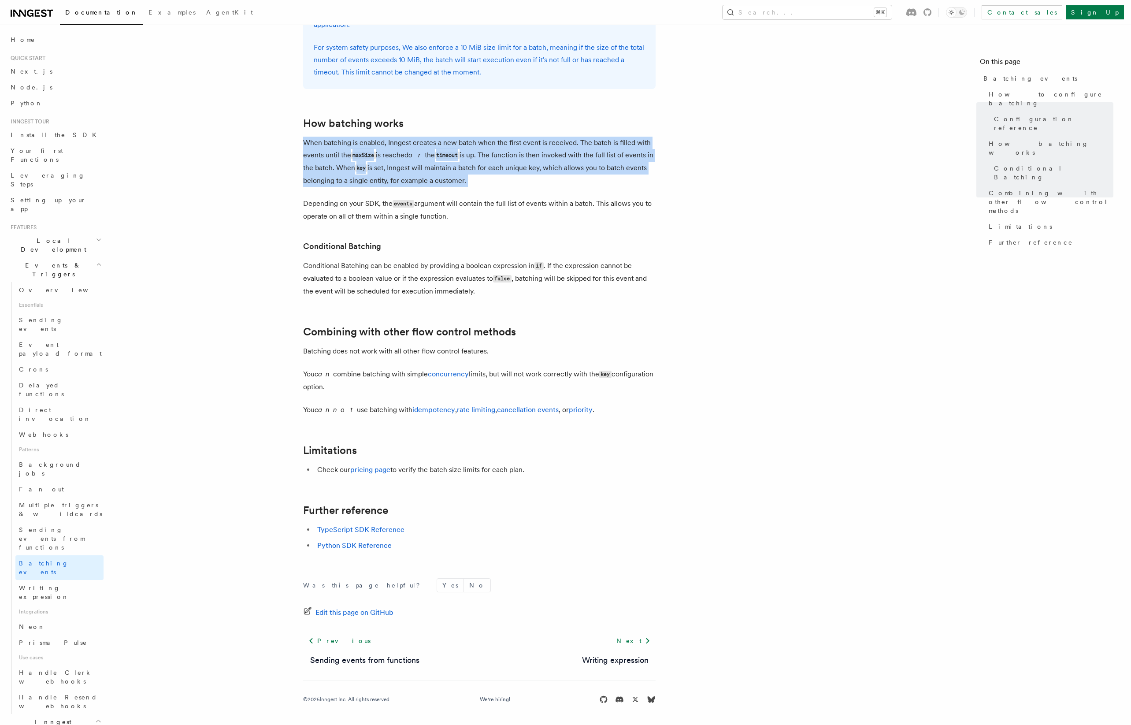
drag, startPoint x: 503, startPoint y: 189, endPoint x: 483, endPoint y: 122, distance: 70.0
click at [376, 122] on article "Features Events & Triggers Batching events Batching allows a function to proces…" at bounding box center [535, 45] width 825 height 1359
click at [376, 122] on h2 "How batching works" at bounding box center [479, 123] width 353 height 12
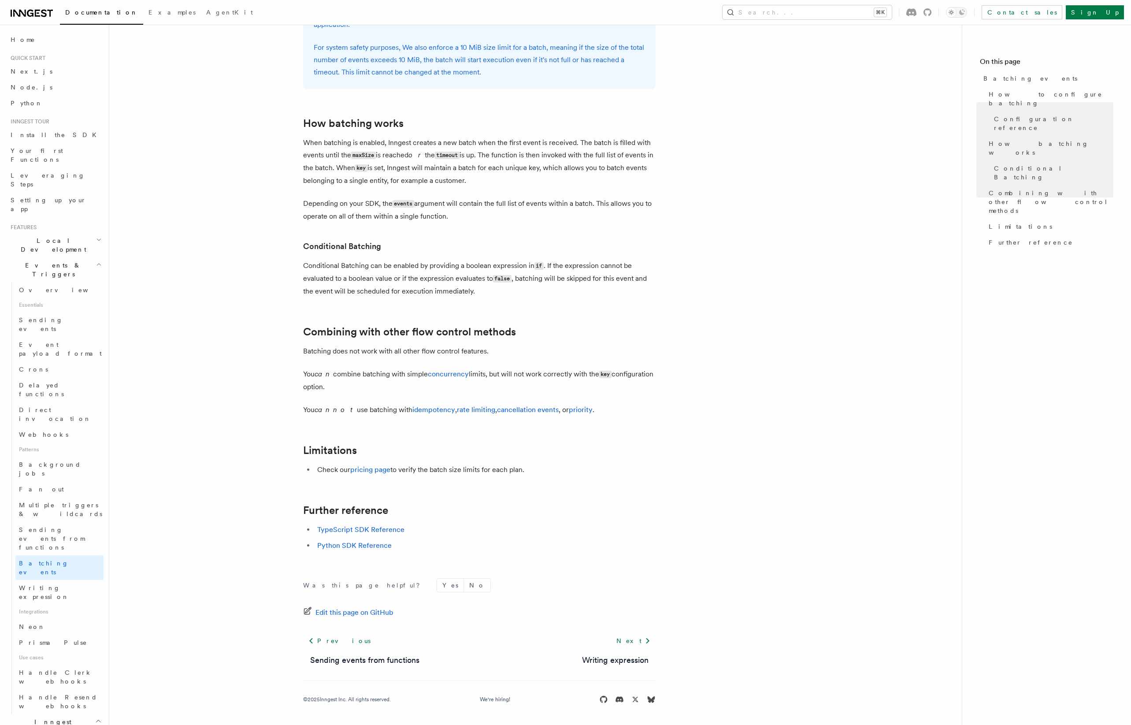
click at [164, 343] on article "Features Events & Triggers Batching events Batching allows a function to proces…" at bounding box center [535, 45] width 825 height 1359
